Goal: Information Seeking & Learning: Learn about a topic

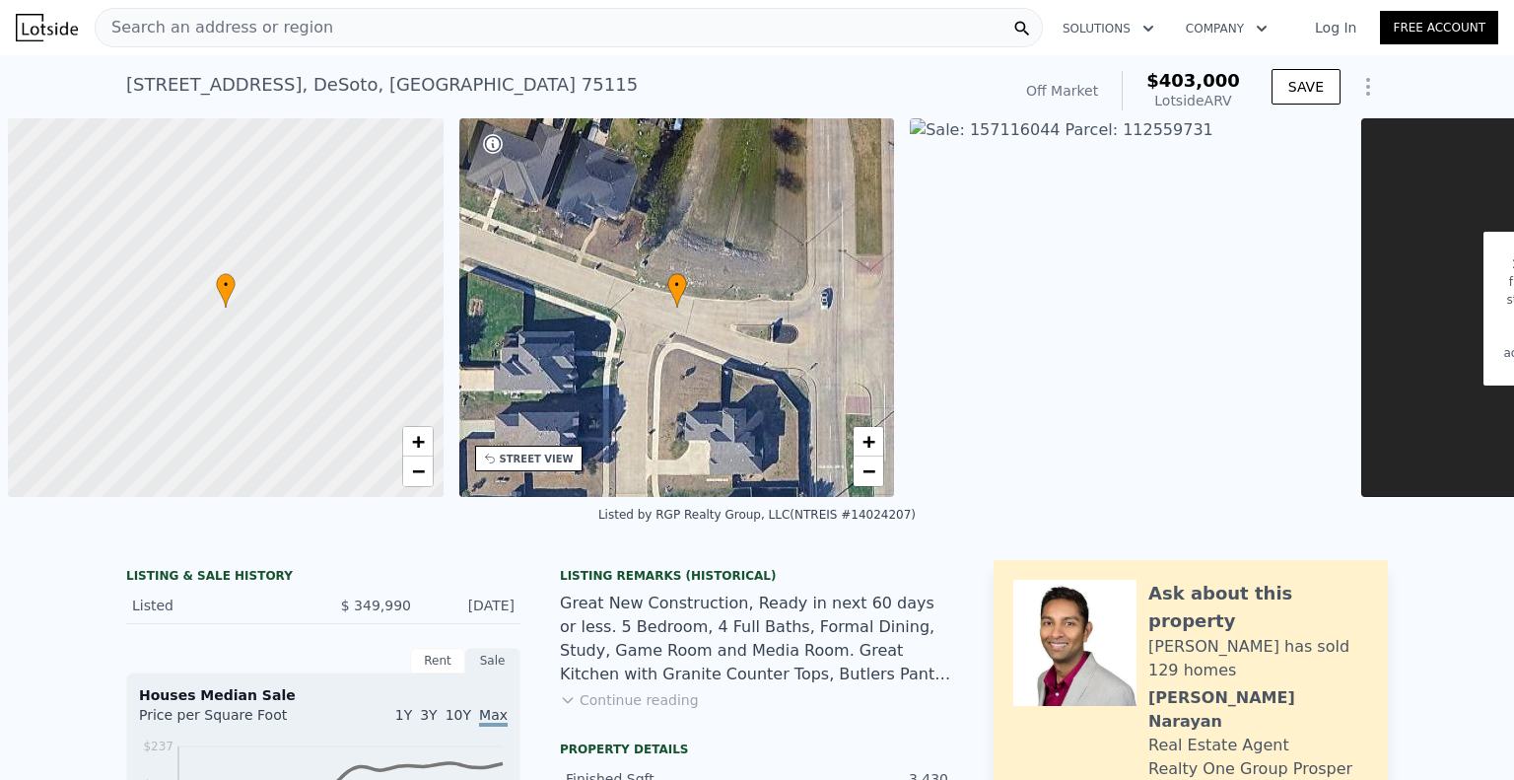
scroll to position [0, 946]
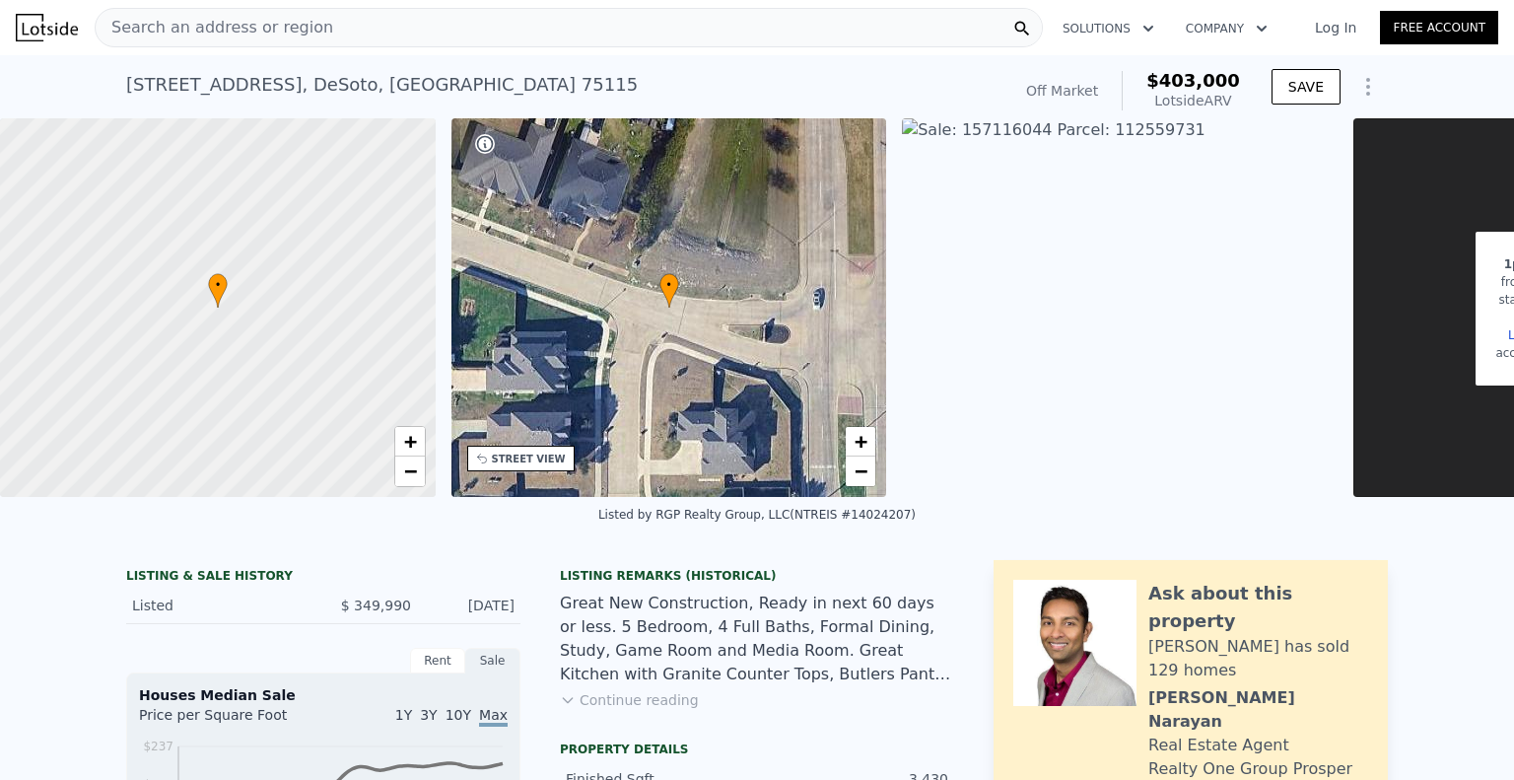
click at [189, 22] on span "Search an address or region" at bounding box center [215, 28] width 238 height 24
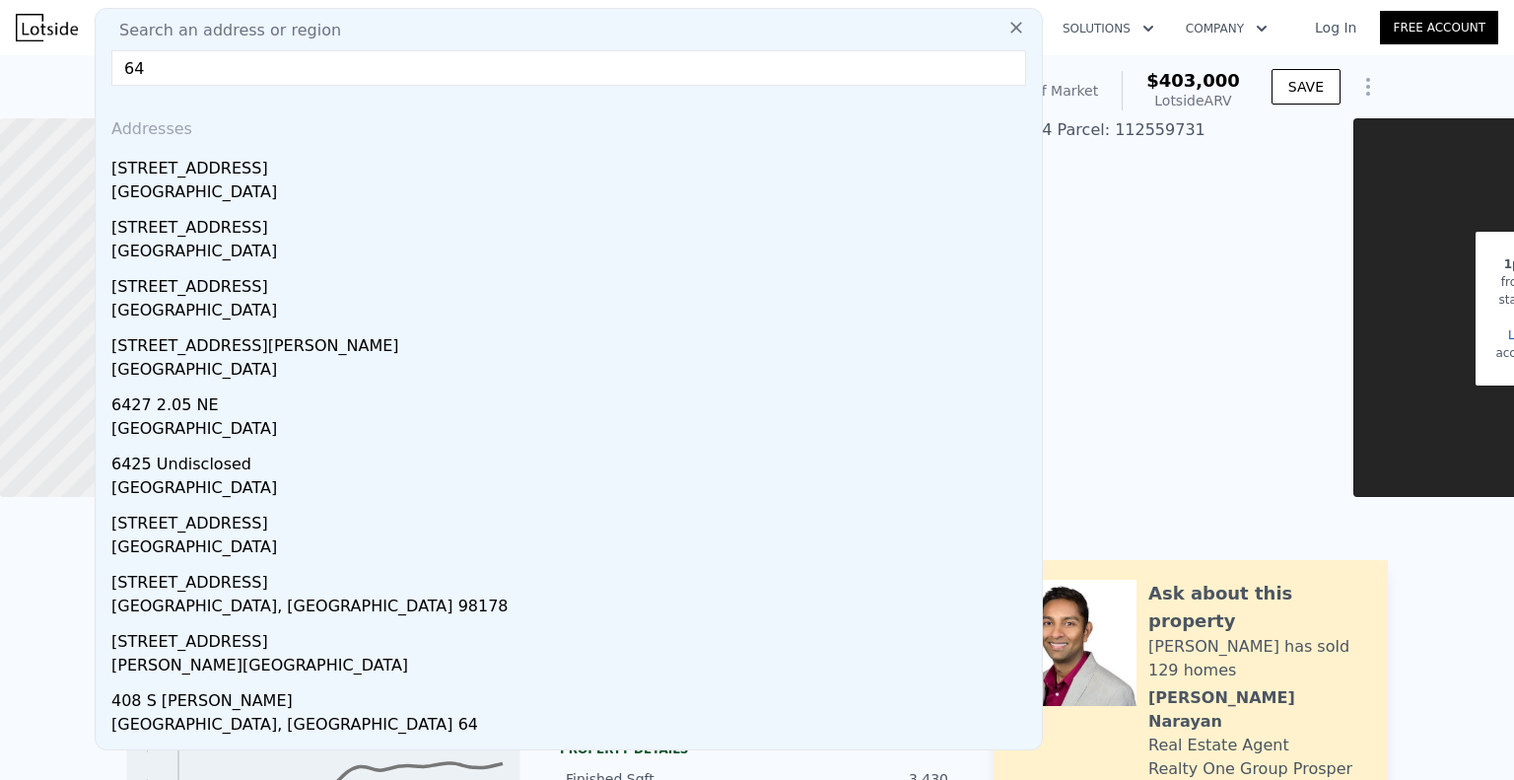
type input "6"
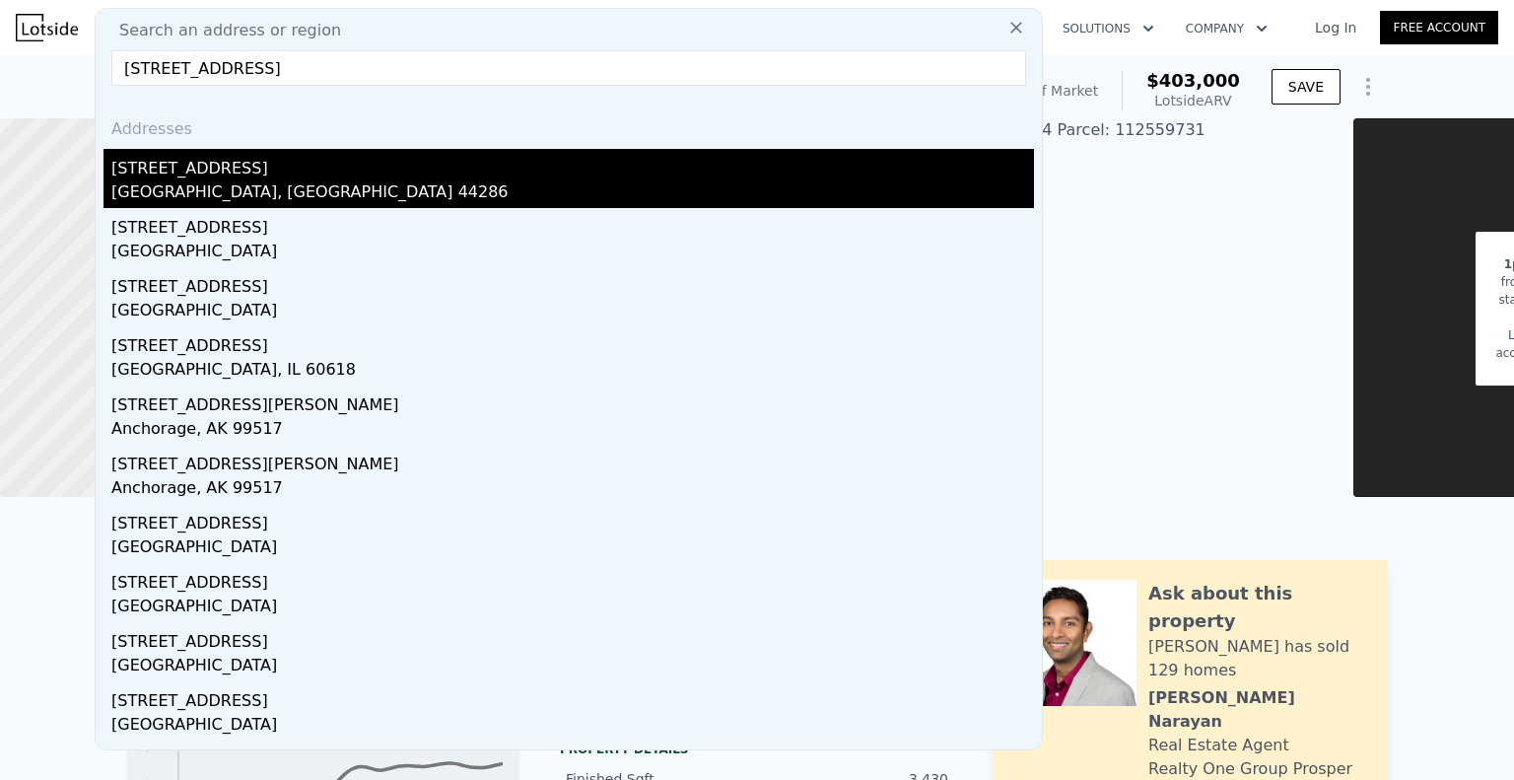
type input "[STREET_ADDRESS]"
click at [209, 195] on div "[GEOGRAPHIC_DATA], [GEOGRAPHIC_DATA] 44286" at bounding box center [572, 194] width 923 height 28
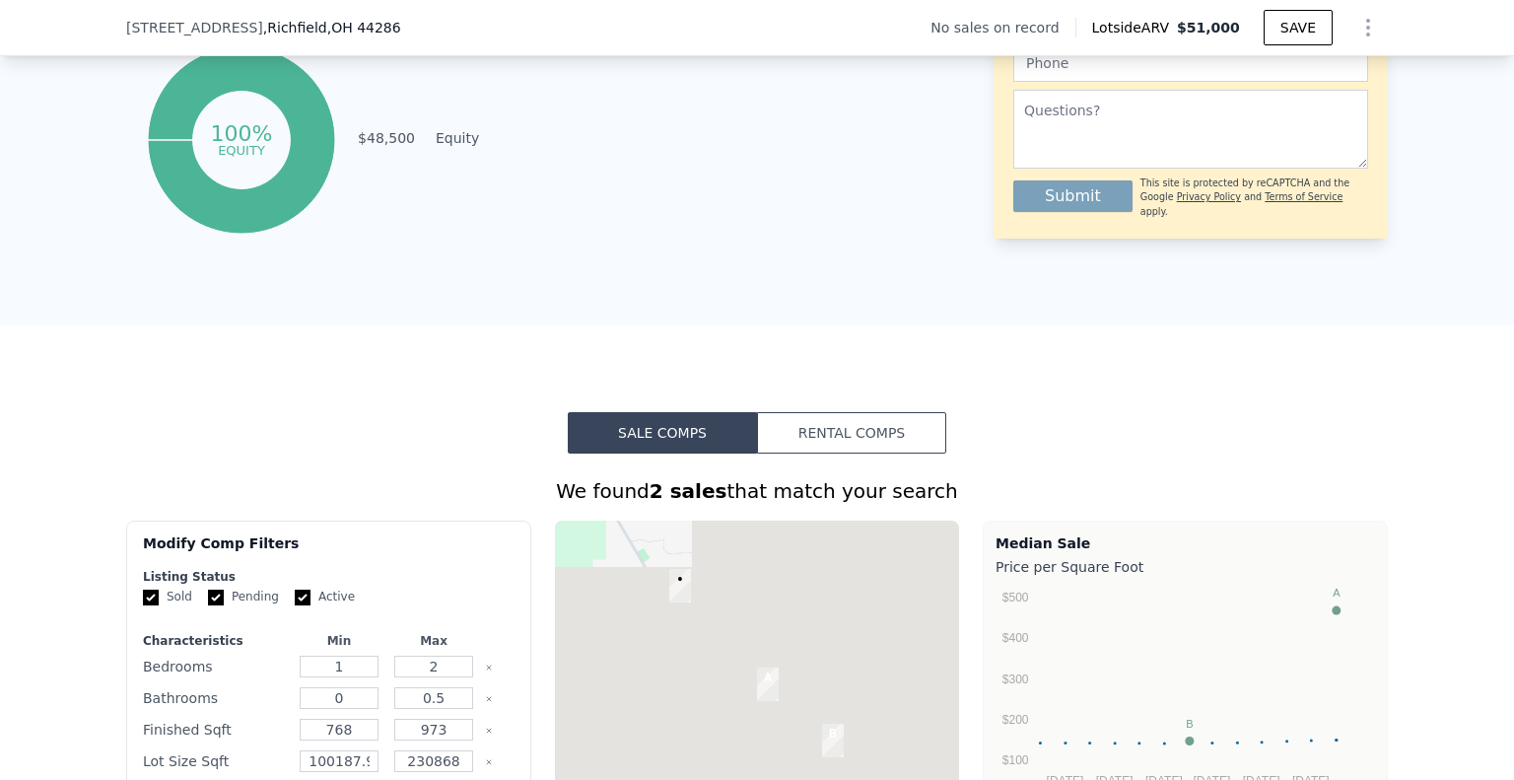
scroll to position [1175, 0]
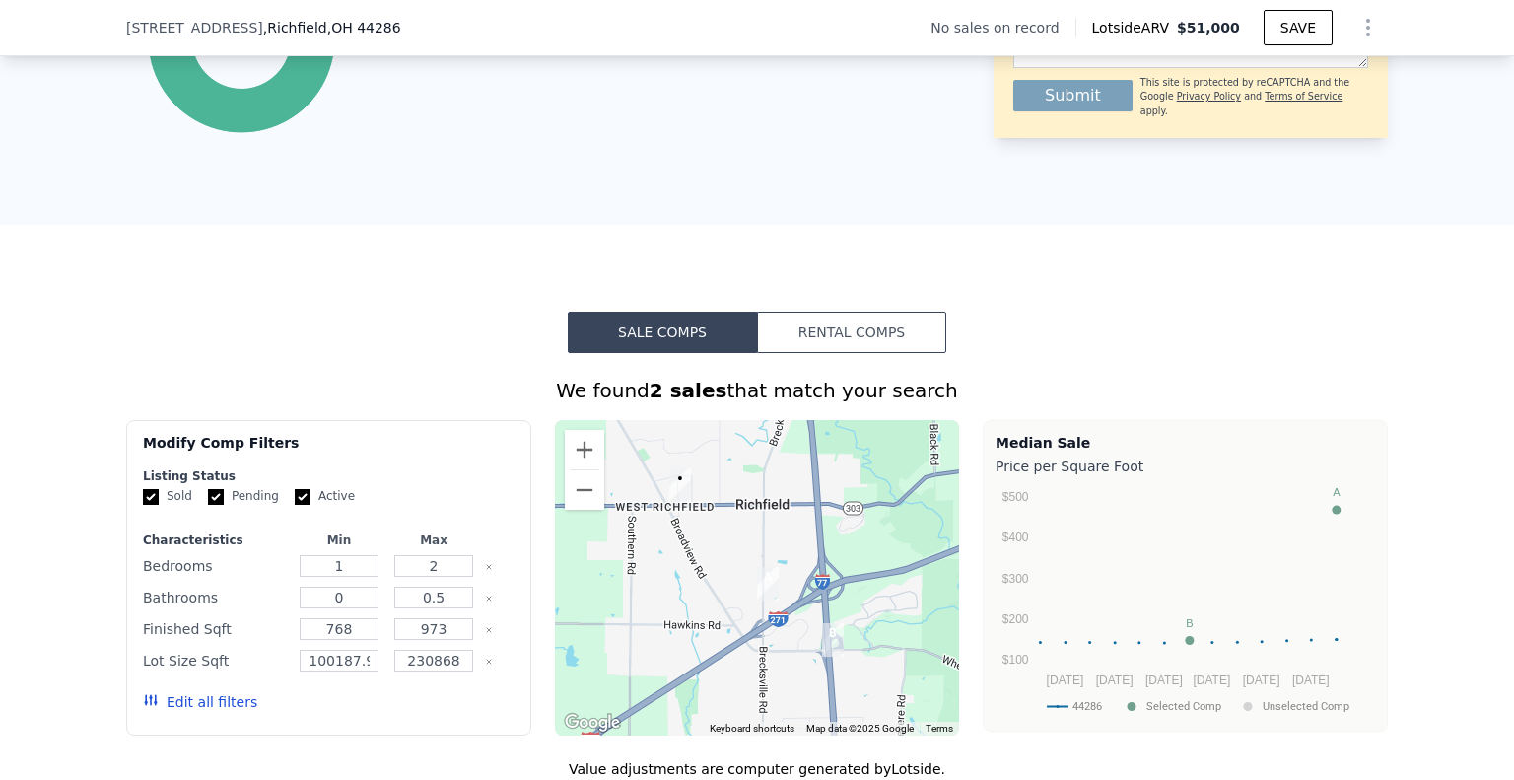
click at [837, 350] on button "Rental Comps" at bounding box center [851, 332] width 189 height 41
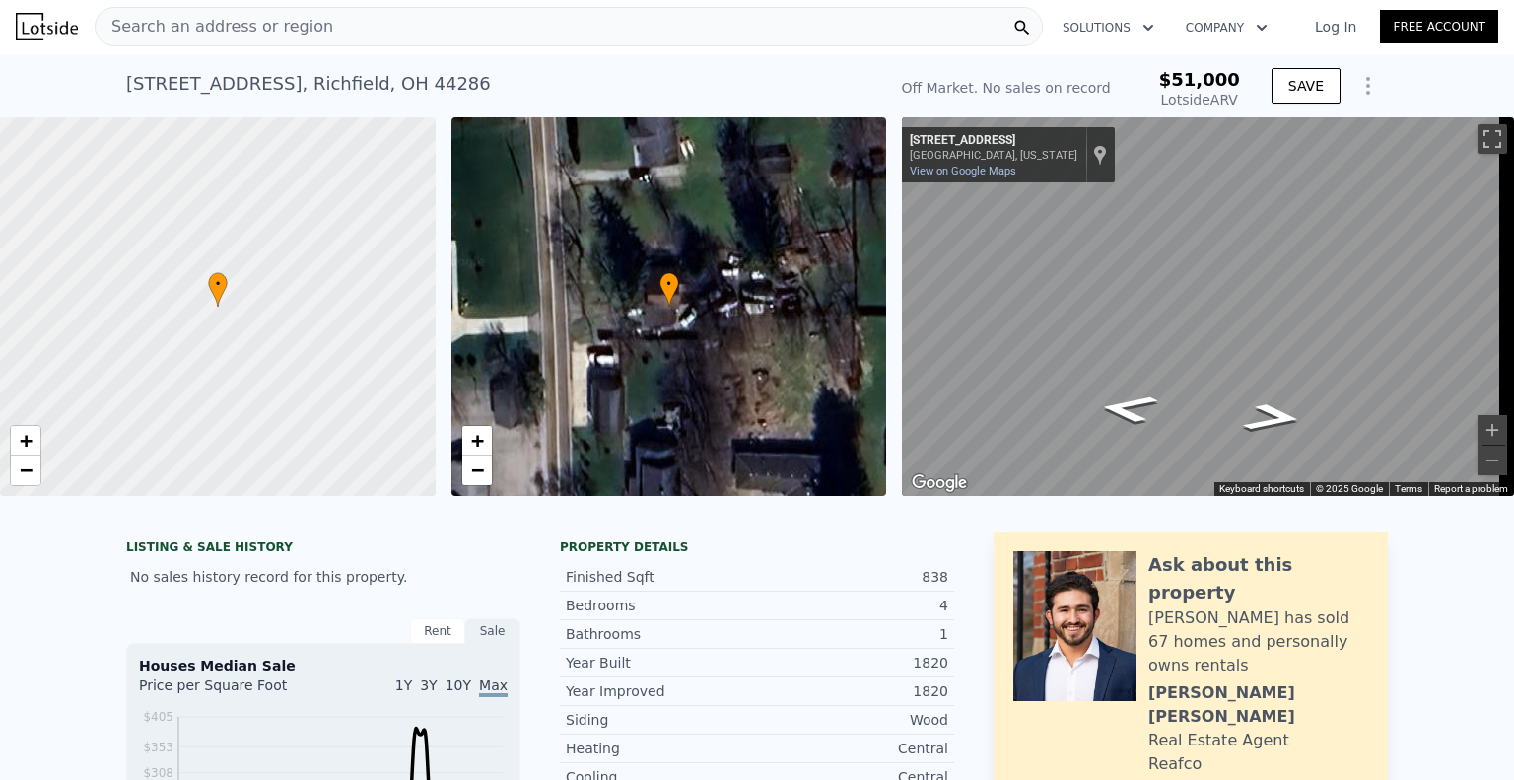
scroll to position [0, 0]
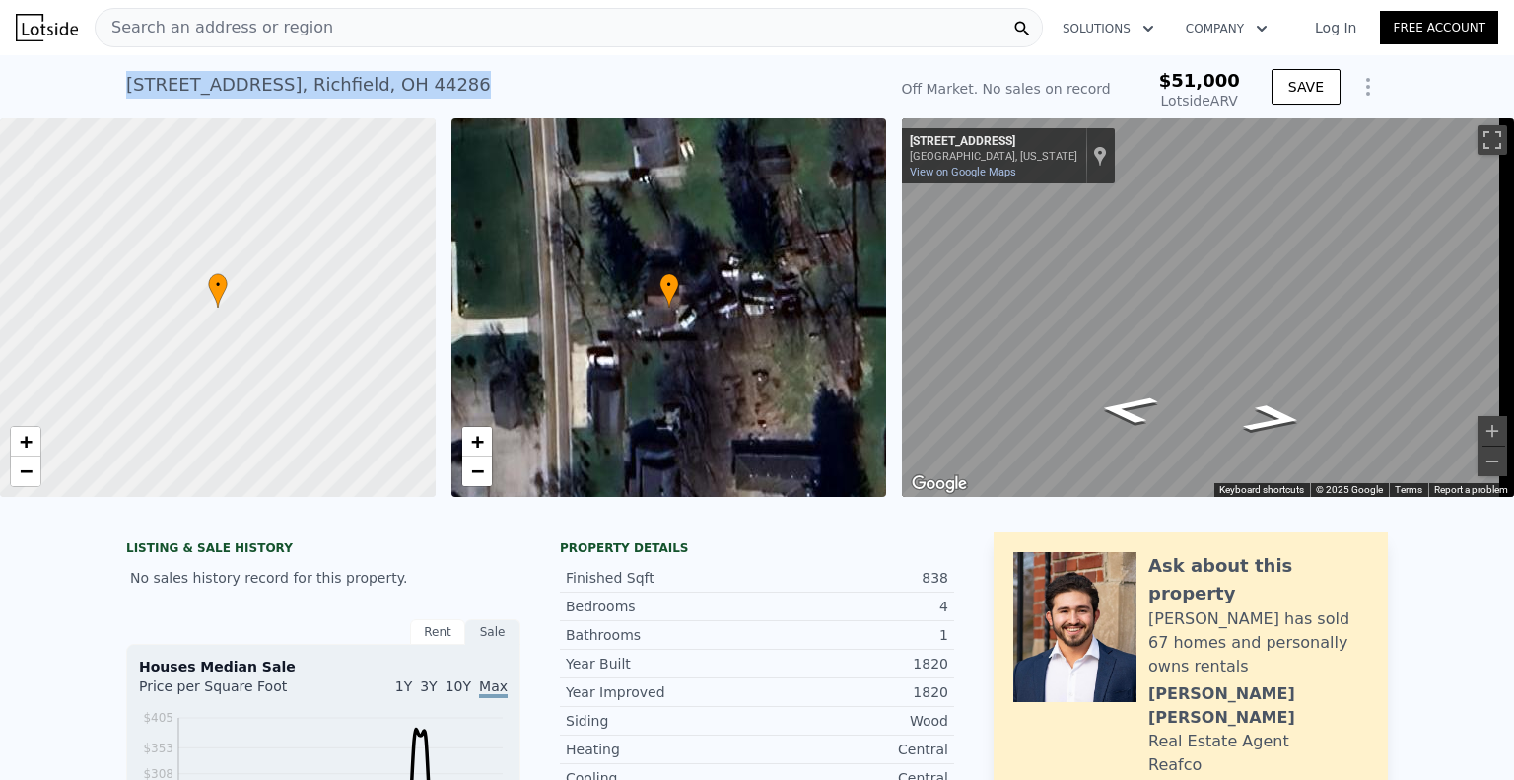
drag, startPoint x: 394, startPoint y: 81, endPoint x: 121, endPoint y: 84, distance: 273.1
click at [126, 85] on div "[STREET_ADDRESS]" at bounding box center [308, 85] width 365 height 28
drag, startPoint x: 184, startPoint y: 88, endPoint x: 229, endPoint y: 87, distance: 44.4
copy div "[STREET_ADDRESS]"
